Goal: Task Accomplishment & Management: Manage account settings

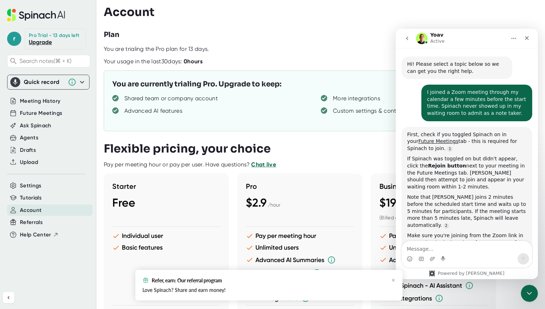
scroll to position [1, 0]
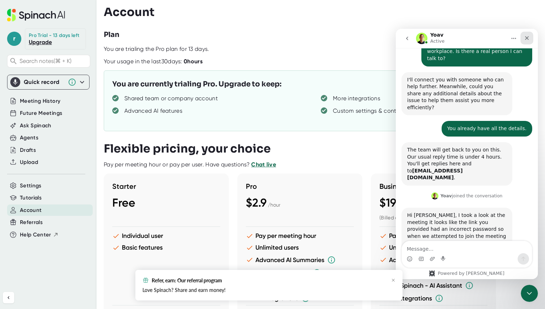
click at [527, 36] on icon "Close" at bounding box center [527, 38] width 6 height 6
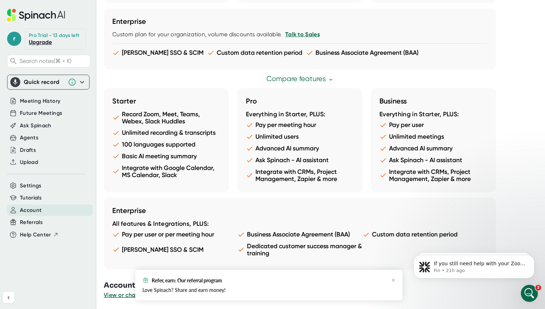
scroll to position [347, 0]
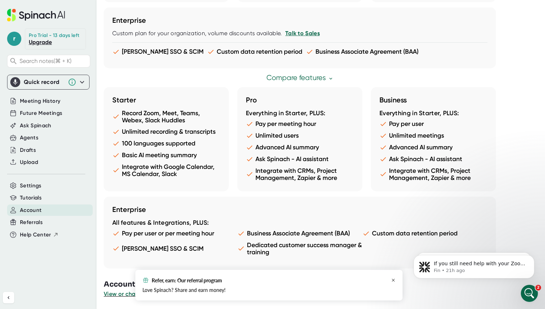
click at [394, 280] on icon "button" at bounding box center [393, 280] width 4 height 4
click at [394, 280] on icon "button" at bounding box center [393, 280] width 3 height 3
click at [193, 294] on span "View or change your Spinach account" at bounding box center [156, 293] width 105 height 7
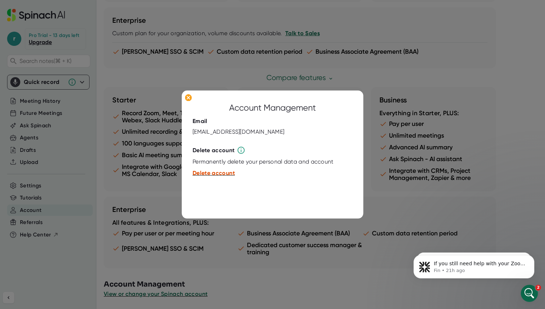
click at [210, 173] on span "Delete account" at bounding box center [214, 173] width 42 height 7
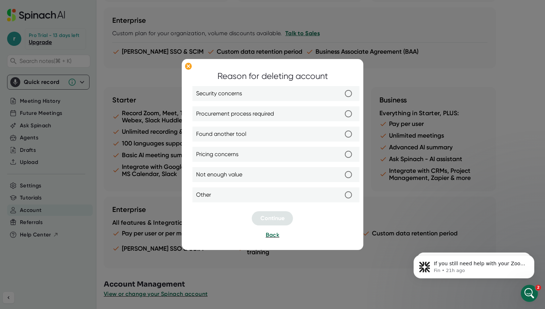
click at [272, 197] on label "Other" at bounding box center [276, 194] width 160 height 15
click at [341, 197] on input "Other" at bounding box center [348, 194] width 15 height 15
radio input "true"
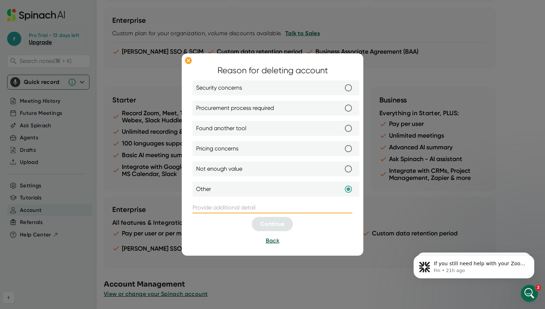
click at [250, 210] on input "text" at bounding box center [273, 207] width 160 height 11
type input "Too much friction to get your tool to work. Let me know whenever Spinach can jo…"
click at [265, 225] on span "Continue" at bounding box center [273, 223] width 24 height 7
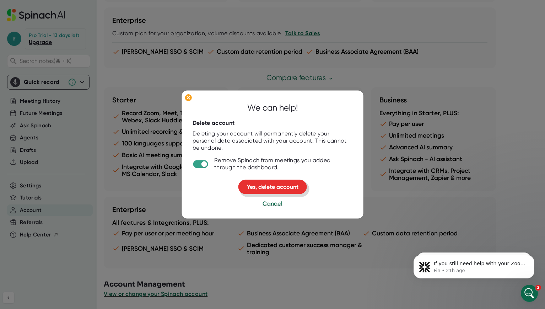
click at [267, 187] on span "Yes, delete account" at bounding box center [273, 186] width 52 height 7
